Goal: Contribute content: Add original content to the website for others to see

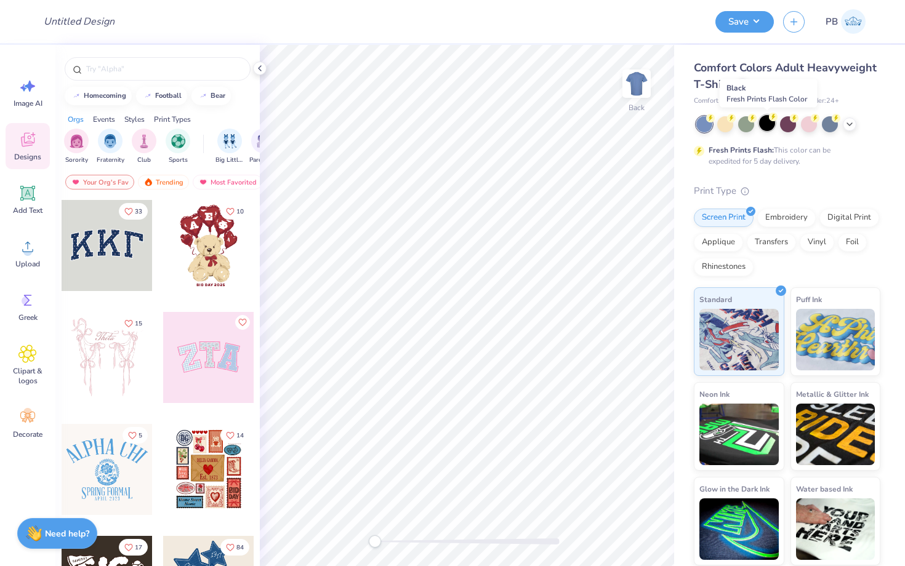
click at [764, 124] on div at bounding box center [767, 123] width 16 height 16
click at [31, 262] on span "Upload" at bounding box center [27, 264] width 25 height 10
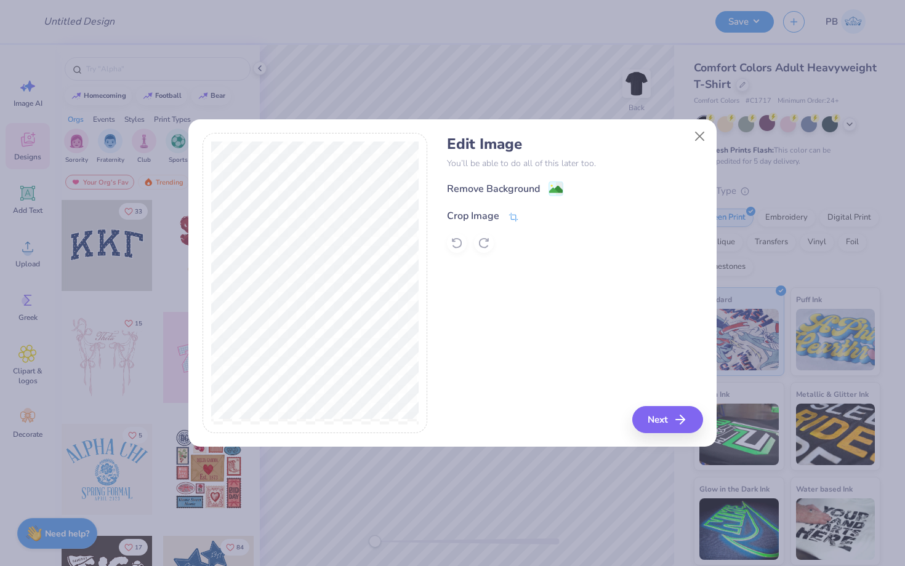
click at [510, 214] on icon at bounding box center [513, 216] width 9 height 9
click at [532, 212] on icon at bounding box center [533, 214] width 7 height 7
click at [557, 189] on image at bounding box center [556, 191] width 14 height 14
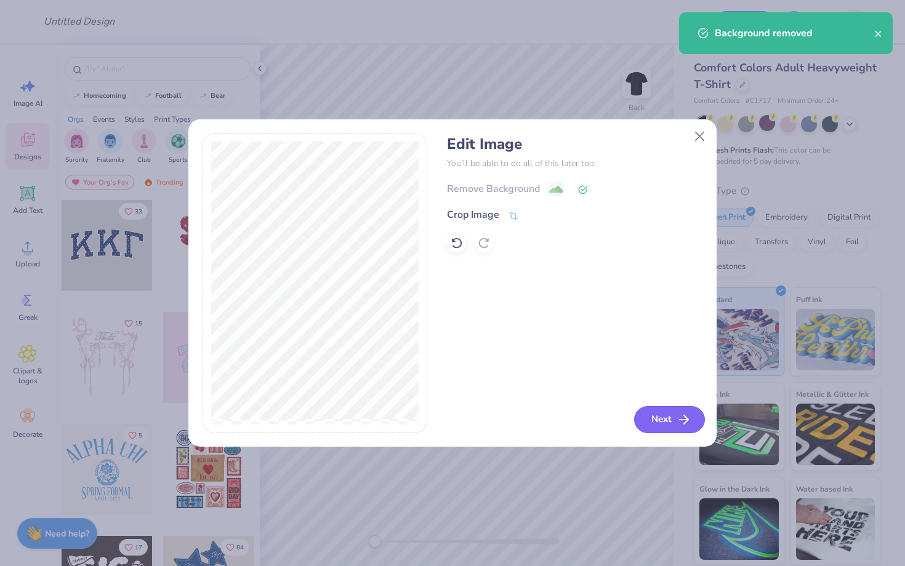
click at [694, 429] on button "Next" at bounding box center [669, 419] width 71 height 27
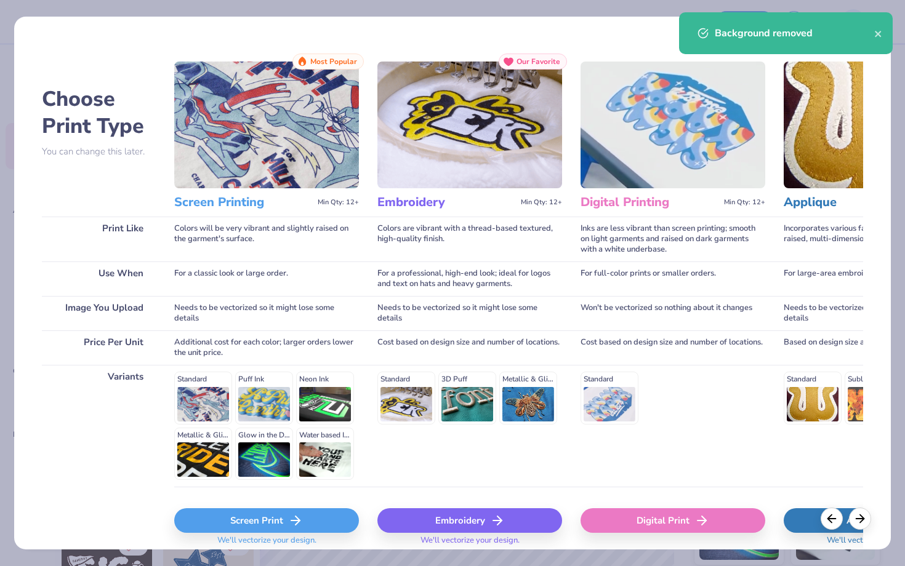
click at [285, 525] on div "Screen Print" at bounding box center [266, 520] width 185 height 25
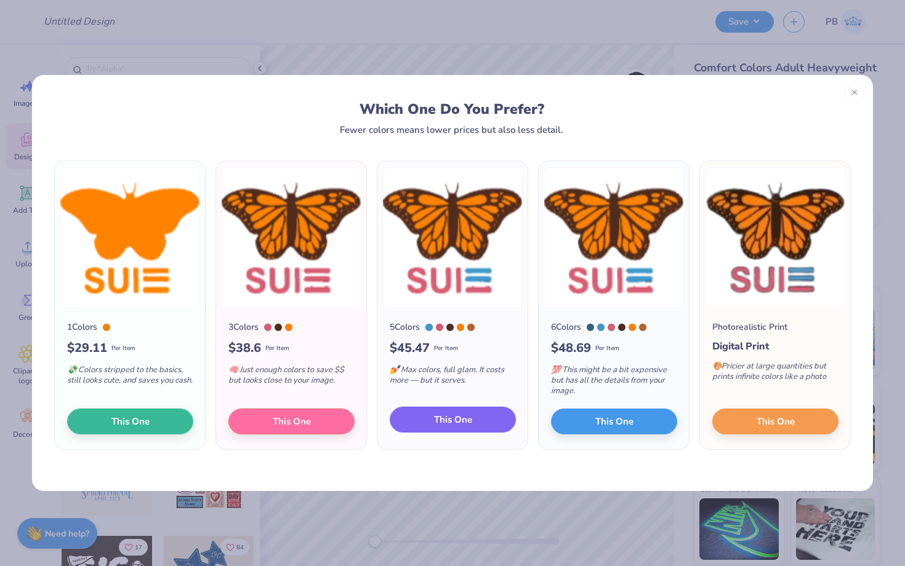
click at [434, 418] on span "This One" at bounding box center [453, 420] width 38 height 14
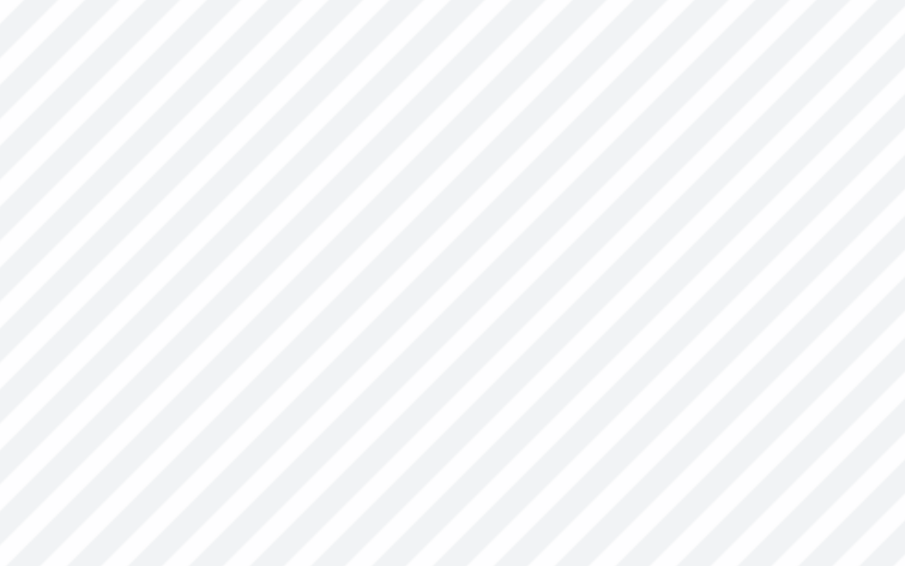
type input "2.64"
type input "2.11"
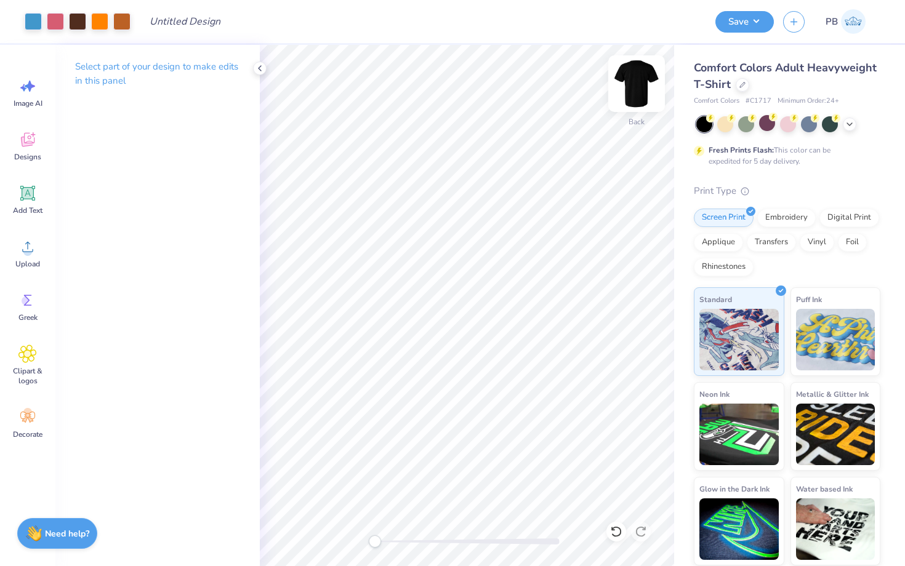
click at [637, 87] on img at bounding box center [636, 83] width 49 height 49
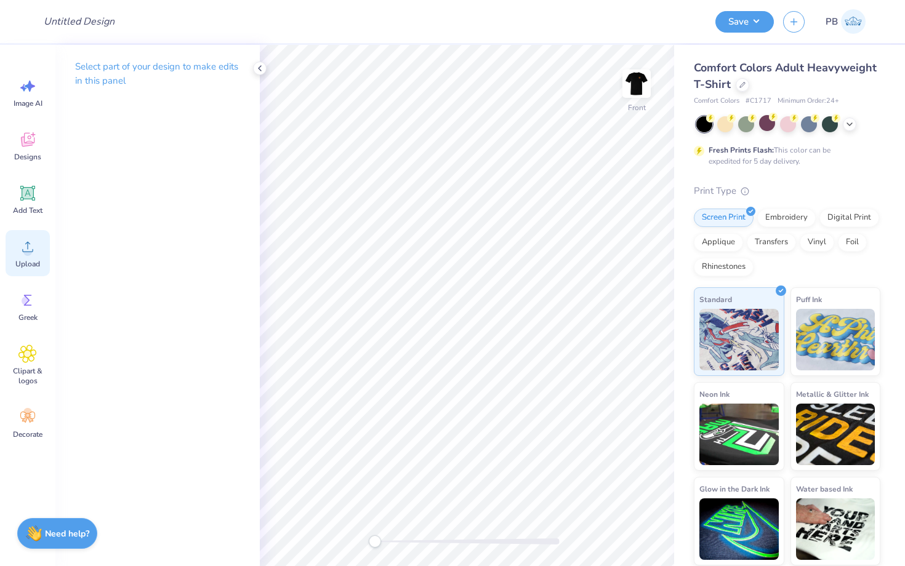
click at [28, 239] on icon at bounding box center [27, 247] width 18 height 18
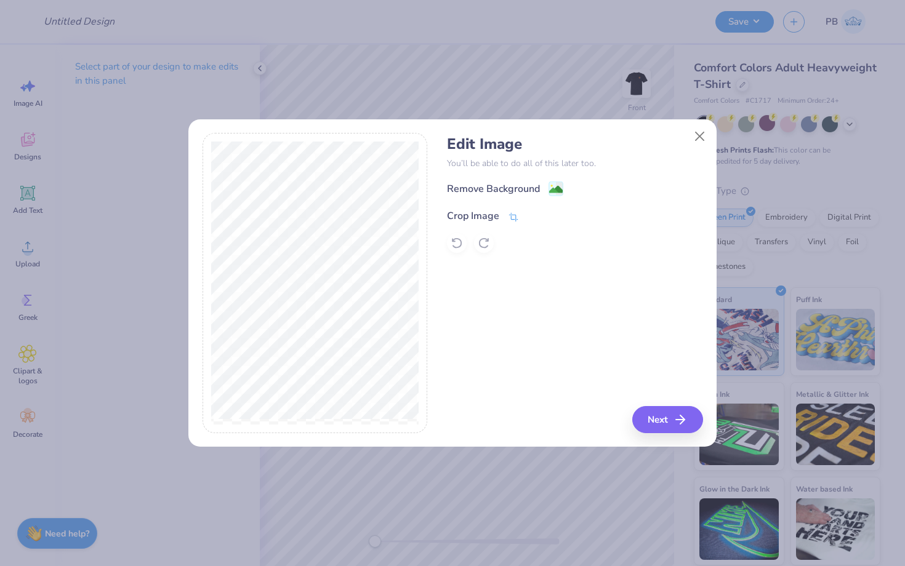
click at [508, 218] on icon at bounding box center [513, 217] width 11 height 11
click at [530, 215] on icon at bounding box center [533, 214] width 7 height 7
click at [561, 190] on image at bounding box center [556, 191] width 14 height 14
click at [657, 420] on button "Next" at bounding box center [669, 419] width 71 height 27
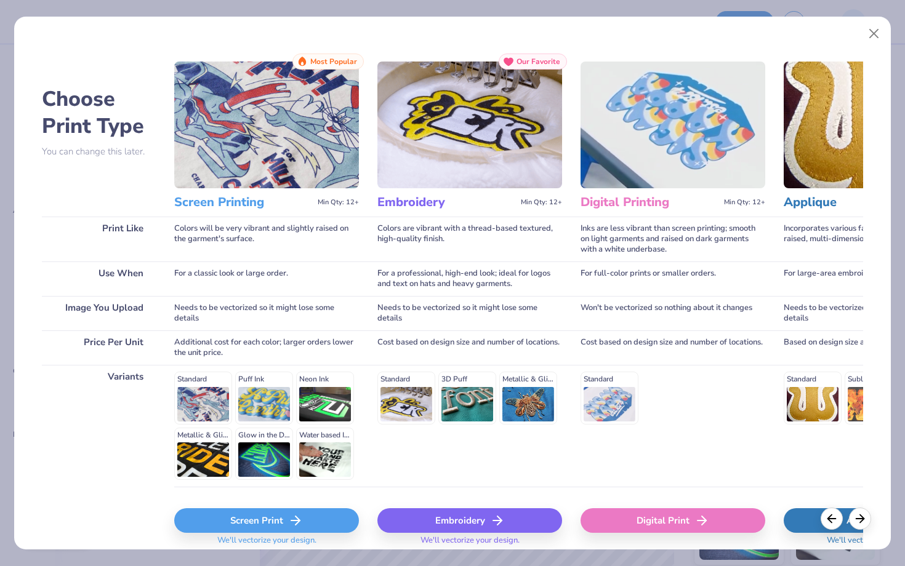
click at [325, 521] on div "Screen Print" at bounding box center [266, 520] width 185 height 25
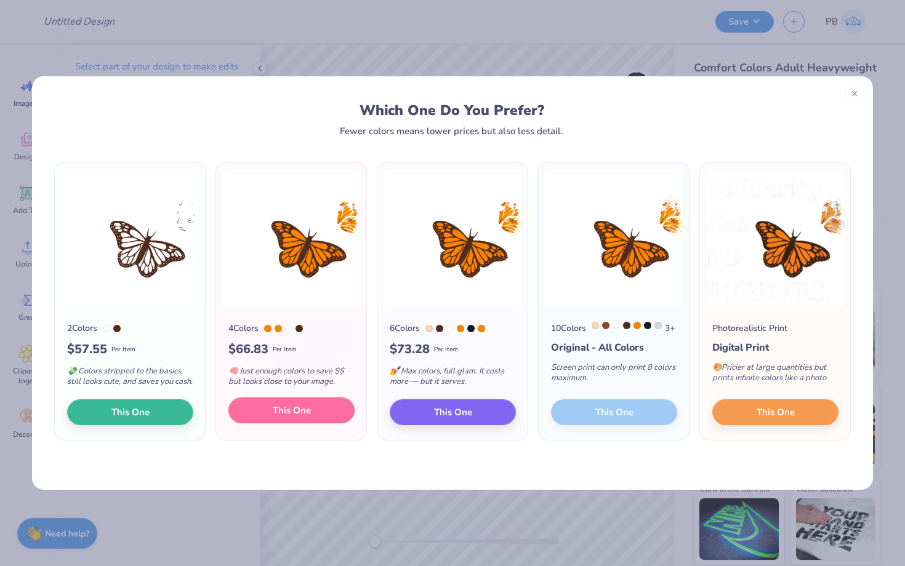
click at [332, 419] on button "This One" at bounding box center [291, 411] width 126 height 26
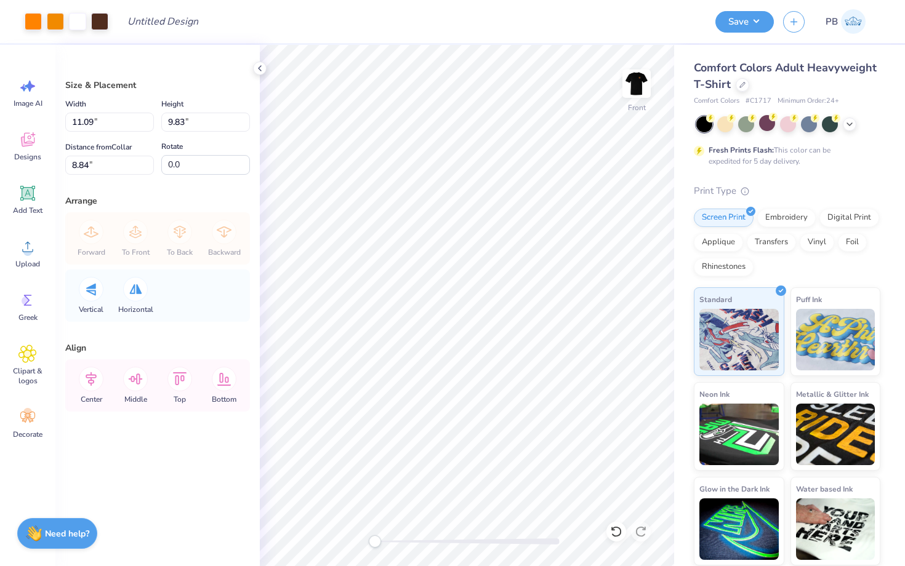
type input "11.51"
type input "10.20"
type input "4.18"
click at [30, 20] on div at bounding box center [33, 20] width 17 height 17
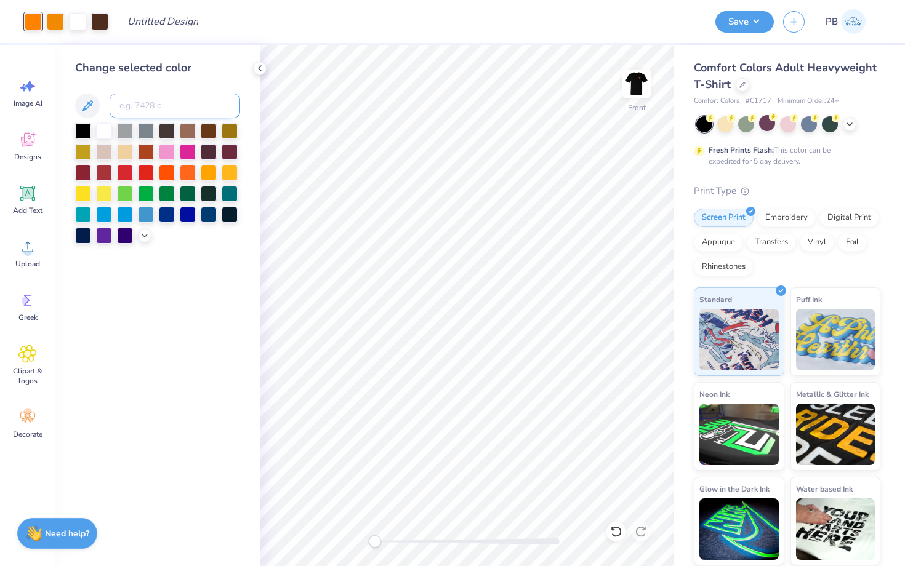
click at [145, 102] on input at bounding box center [175, 106] width 130 height 25
type input "144"
click at [636, 81] on img at bounding box center [636, 83] width 49 height 49
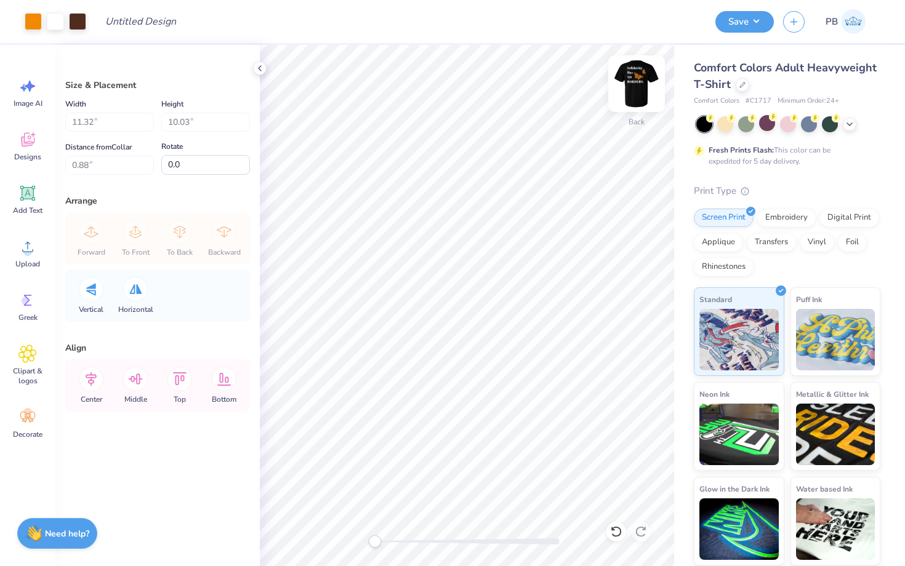
type input "2.64"
type input "2.11"
type input "3.00"
click at [122, 20] on div at bounding box center [121, 20] width 17 height 17
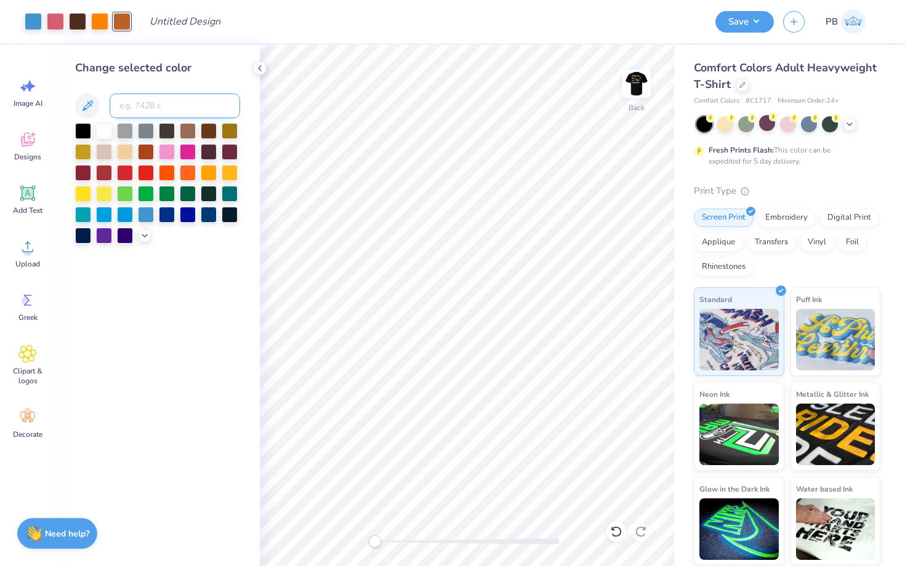
click at [148, 114] on input at bounding box center [175, 106] width 130 height 25
type input "151"
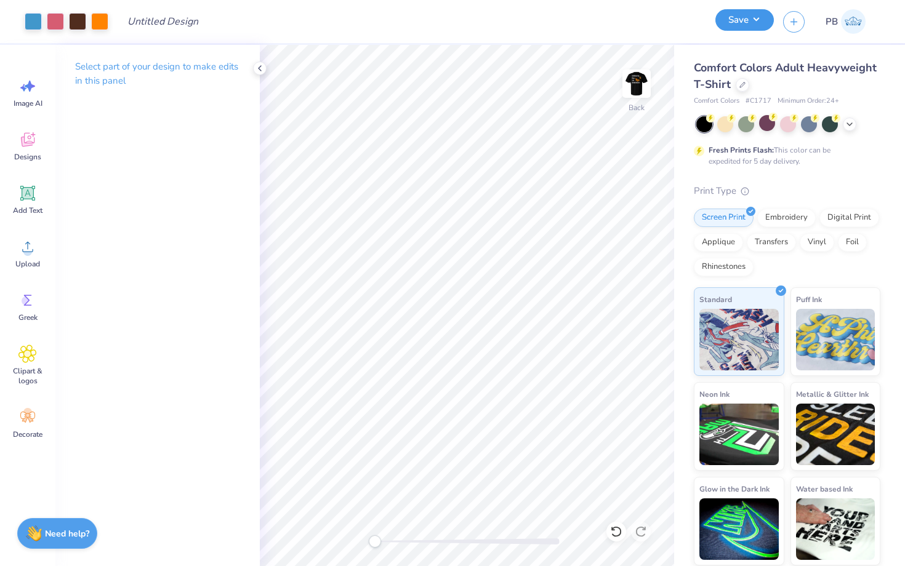
click at [746, 19] on button "Save" at bounding box center [744, 20] width 58 height 22
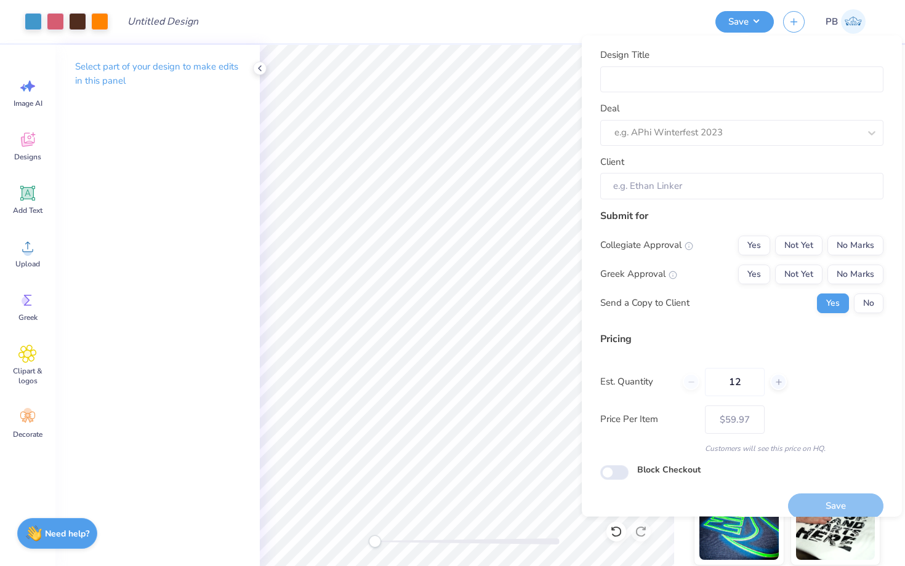
click at [851, 255] on div "Collegiate Approval Yes Not Yet No Marks Greek Approval Yes Not Yet No Marks Se…" at bounding box center [741, 274] width 283 height 78
click at [641, 77] on input "Design Title" at bounding box center [741, 79] width 283 height 26
click at [641, 120] on div "e.g. APhi Winterfest 2023" at bounding box center [741, 132] width 283 height 26
paste input "Students United For Immigrant Equality"
type input "Students United For Immigrant Equality"
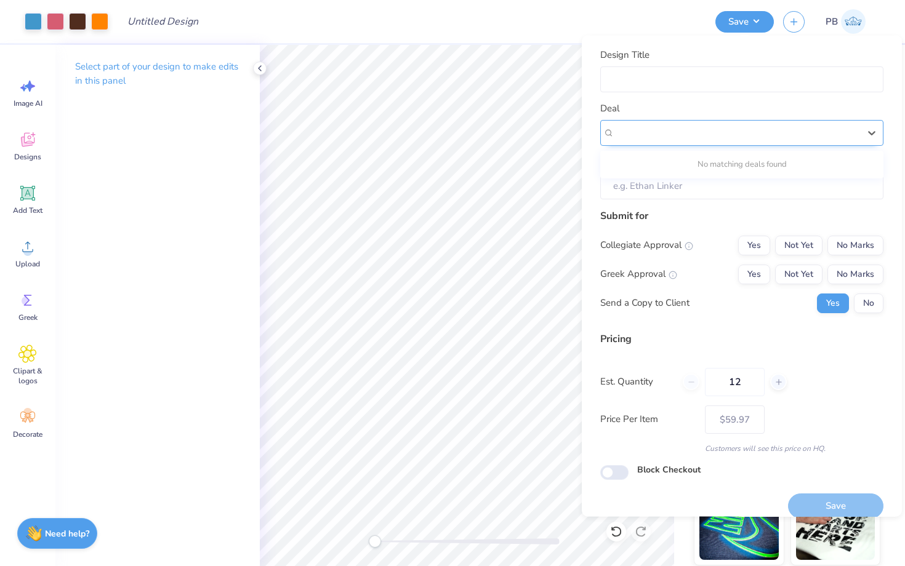
click at [641, 120] on div at bounding box center [741, 132] width 283 height 26
click at [641, 120] on div "e.g. APhi Winterfest 2023" at bounding box center [741, 132] width 283 height 26
paste input "SUIE Executive Board merch [MEDICAL_DATA]"
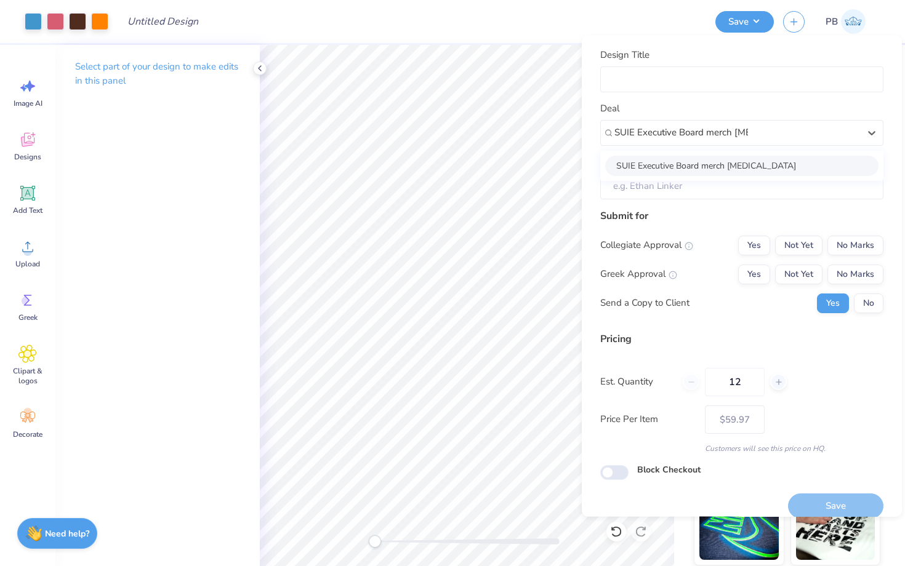
click at [680, 165] on div "SUIE Executive Board merch [MEDICAL_DATA]" at bounding box center [741, 165] width 273 height 20
type input "SUIE Executive Board merch [MEDICAL_DATA]"
type input "[PERSON_NAME]"
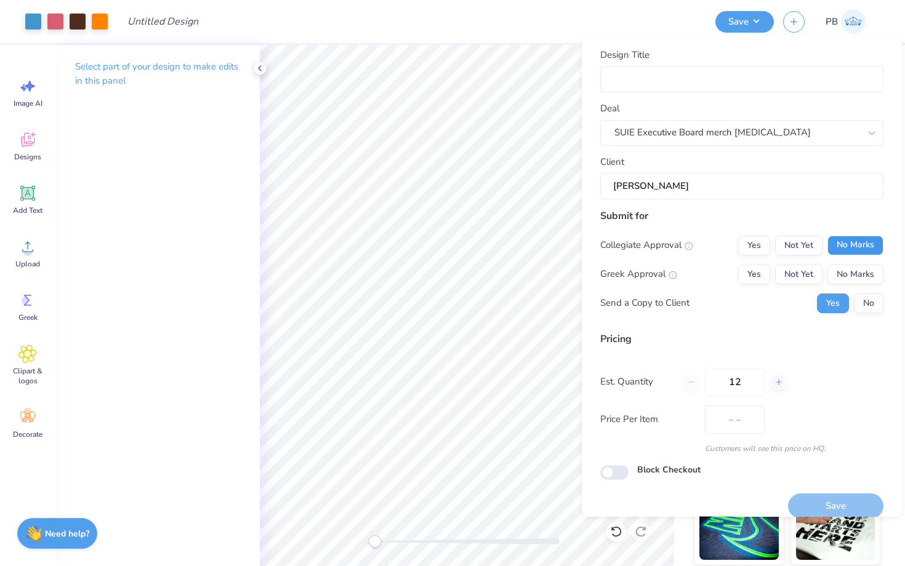
click at [868, 241] on button "No Marks" at bounding box center [855, 245] width 56 height 20
click at [868, 269] on button "No Marks" at bounding box center [855, 274] width 56 height 20
click at [876, 300] on button "No" at bounding box center [868, 303] width 30 height 20
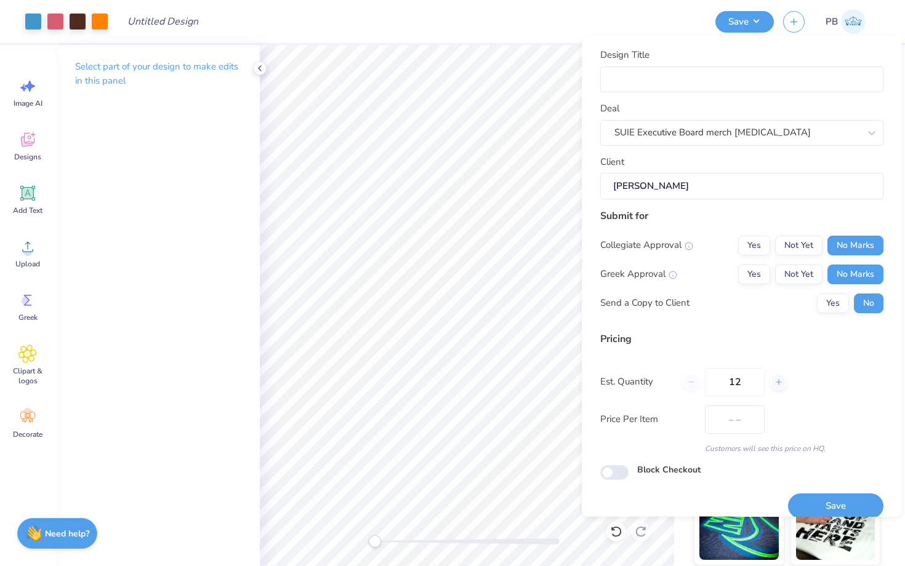
type input "$59.97"
click at [638, 84] on input "Design Title" at bounding box center [741, 79] width 283 height 26
type input "S"
type input "Sh"
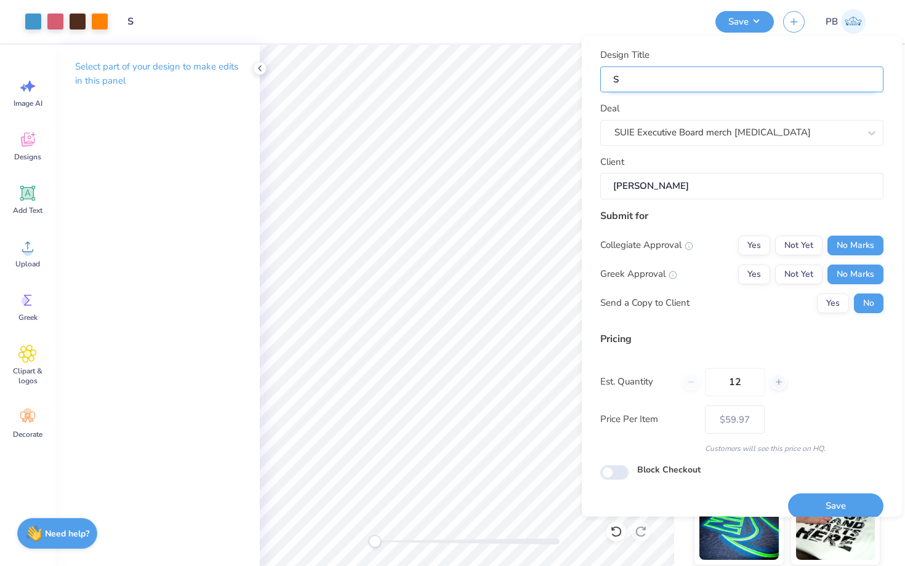
type input "Sh"
type input "Shi"
type input "Shir"
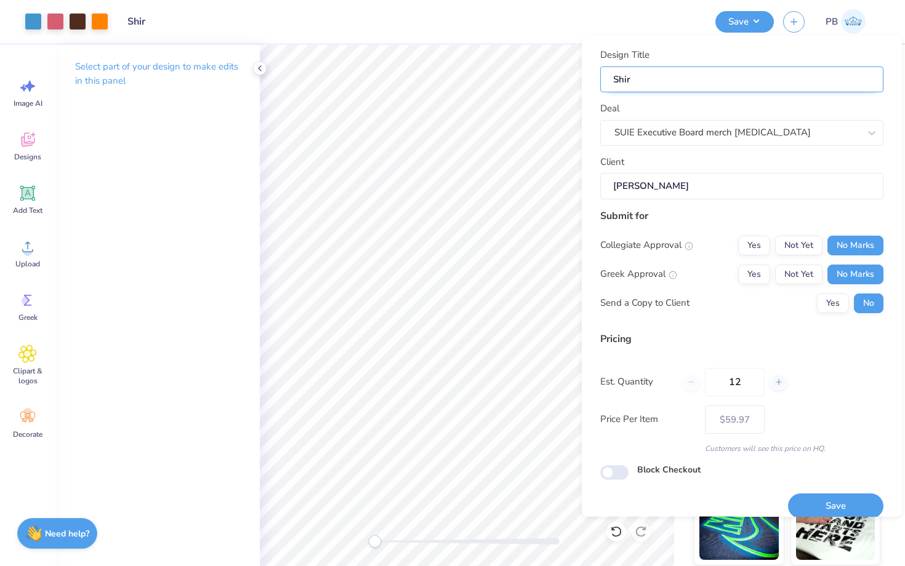
type input "Shirt"
type input "Shirts"
type input "Shirts f"
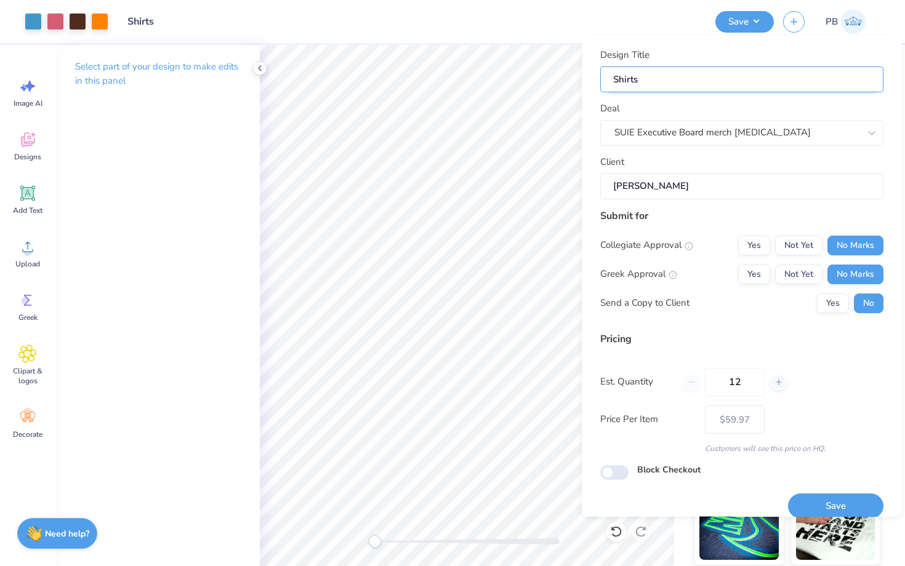
type input "Shirts f"
type input "Shirts fo"
type input "Shirts for"
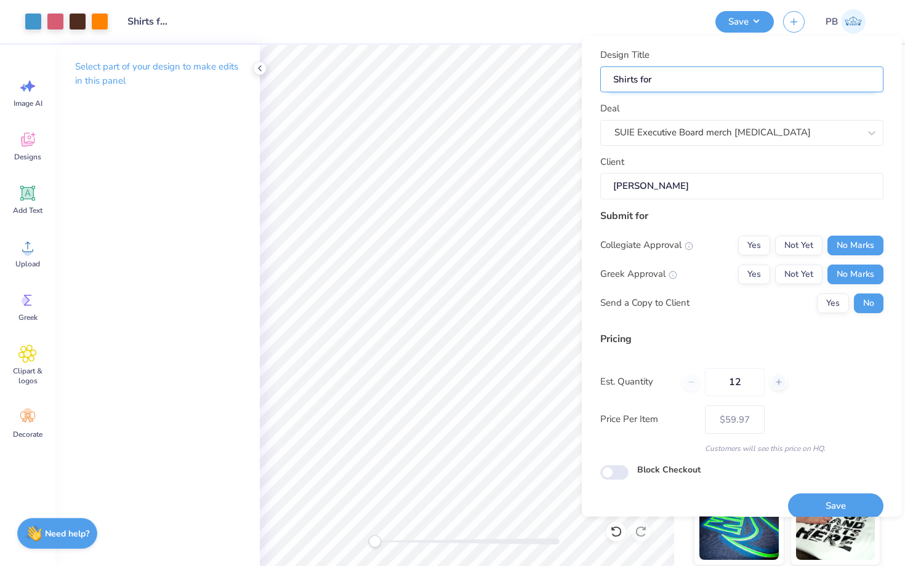
type input "Shirts for"
click at [753, 82] on input "Shirts for" at bounding box center [741, 79] width 283 height 26
paste input "Students United For Immigrant Equality"
type input "Shirts for Students United For Immigrant Equality"
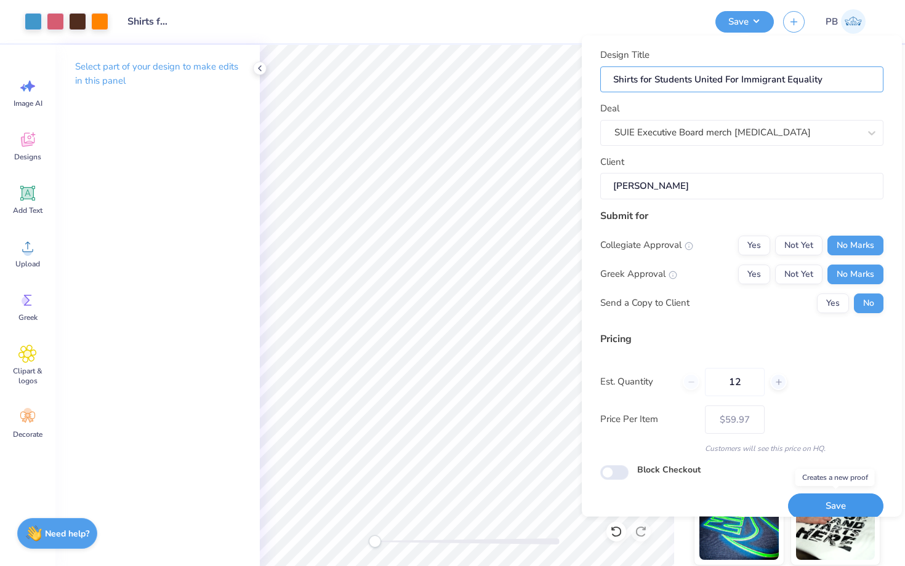
type input "Shirts for Students United For Immigrant Equality"
click at [821, 505] on button "Save" at bounding box center [835, 505] width 95 height 25
type input "– –"
